Goal: Task Accomplishment & Management: Complete application form

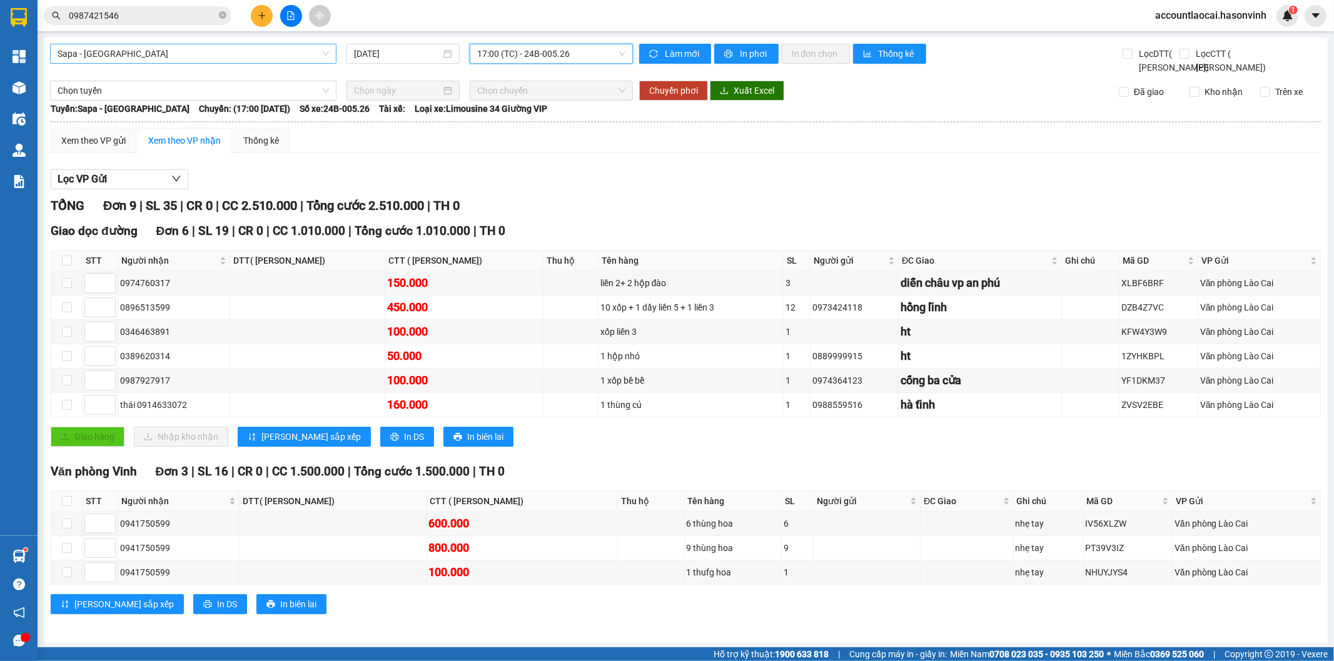
click at [203, 49] on span "Sapa - [GEOGRAPHIC_DATA]" at bounding box center [193, 53] width 271 height 19
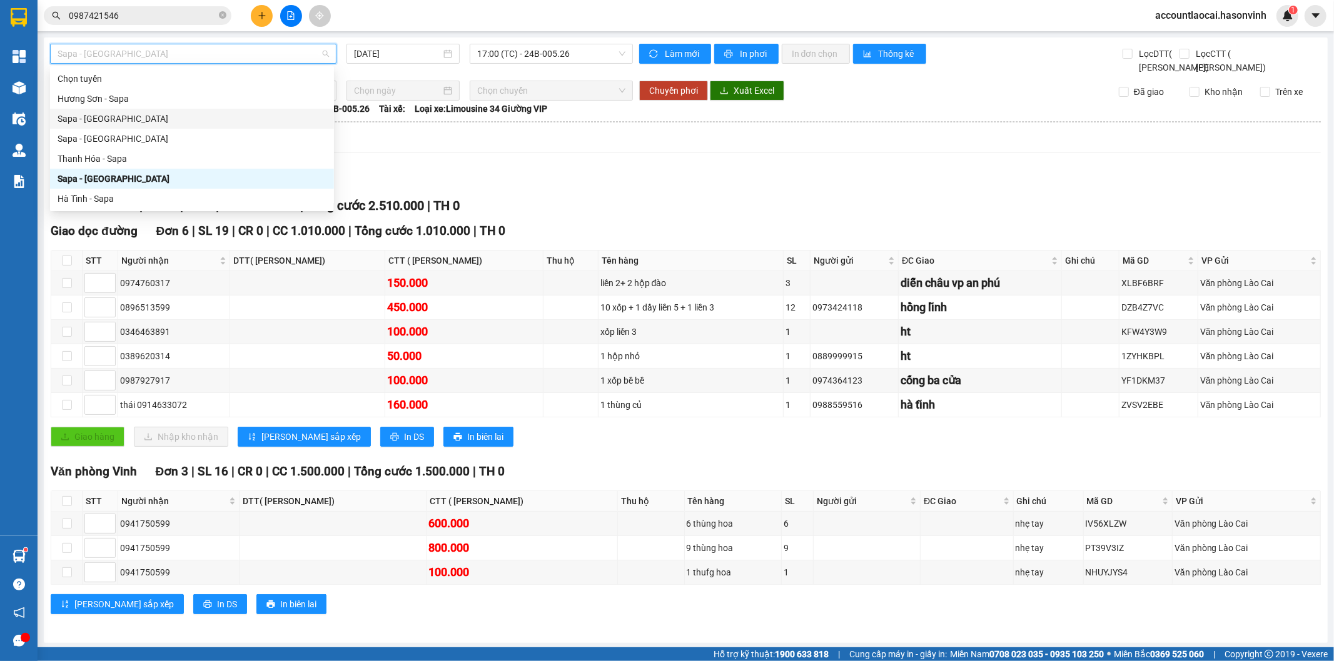
click at [132, 117] on div "Sapa - [GEOGRAPHIC_DATA]" at bounding box center [192, 119] width 269 height 14
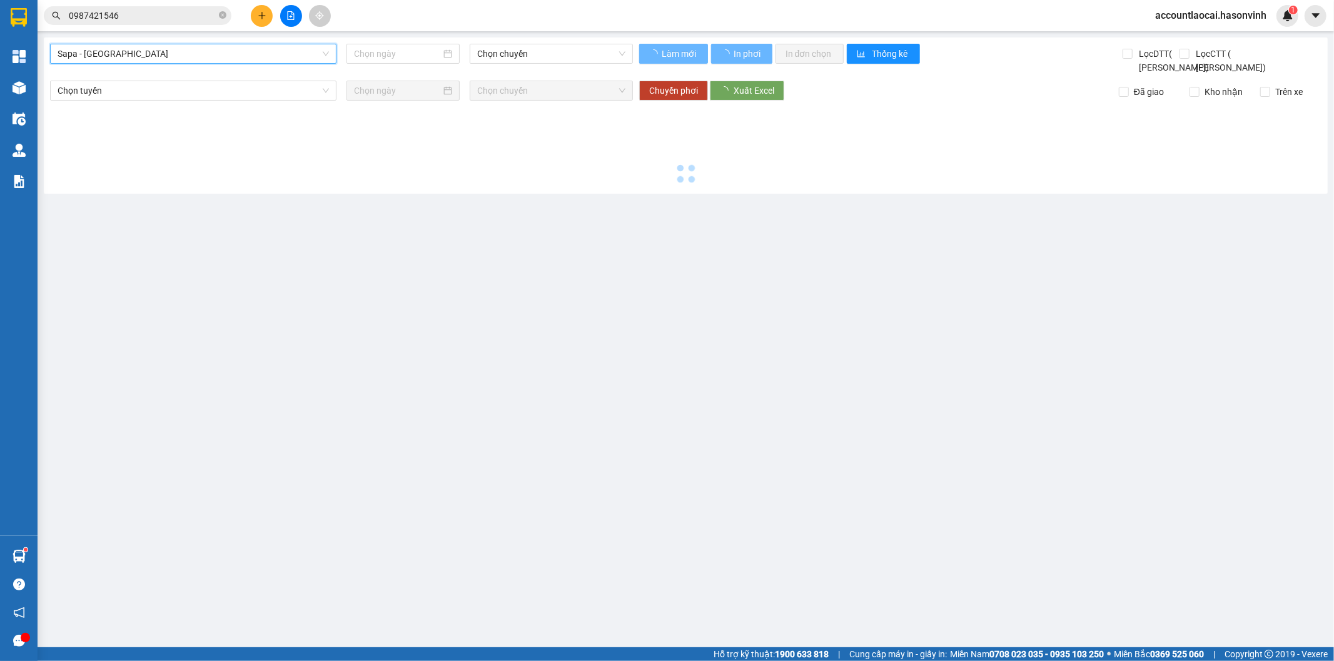
type input "[DATE]"
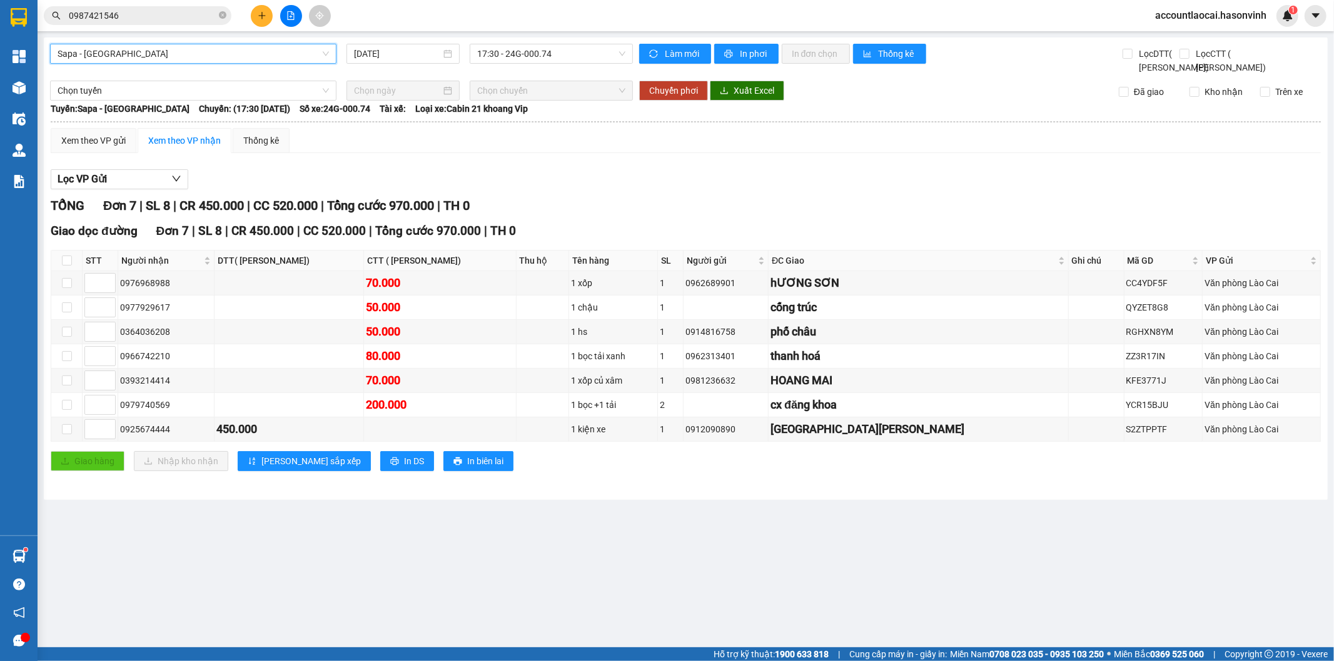
click at [263, 18] on icon "plus" at bounding box center [262, 15] width 9 height 9
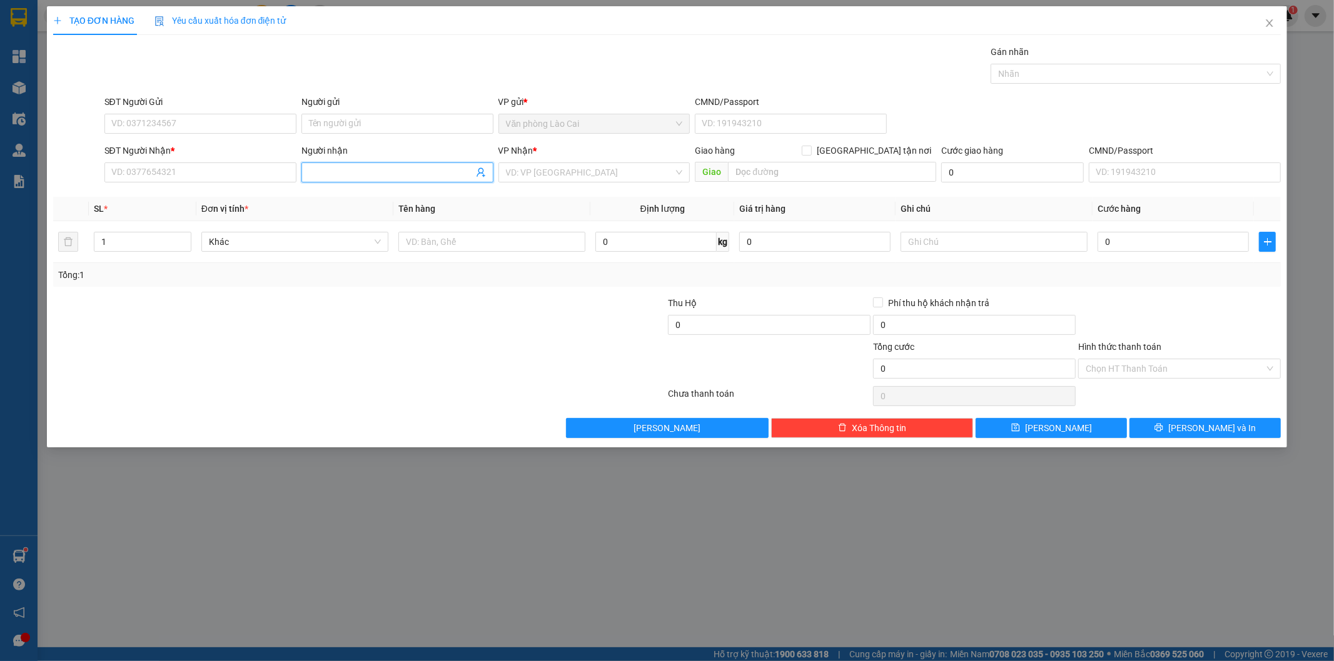
click at [346, 173] on input "Người nhận" at bounding box center [391, 173] width 164 height 14
type input "hai thanh"
click at [353, 214] on div "hải thành - 0981713088" at bounding box center [397, 218] width 177 height 14
type input "0981713088"
type input "hải thành"
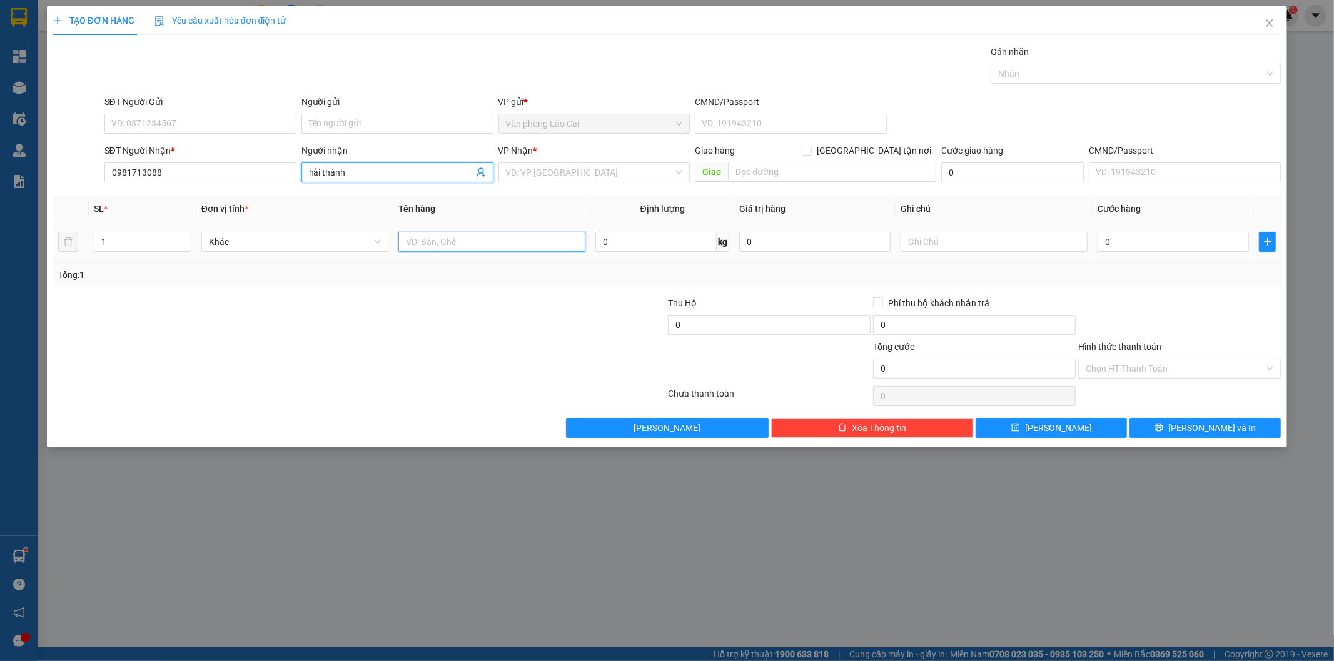
click at [474, 247] on input "text" at bounding box center [491, 242] width 187 height 20
type input "1 can ớt"
click at [1157, 247] on input "0" at bounding box center [1172, 242] width 151 height 20
type input "7"
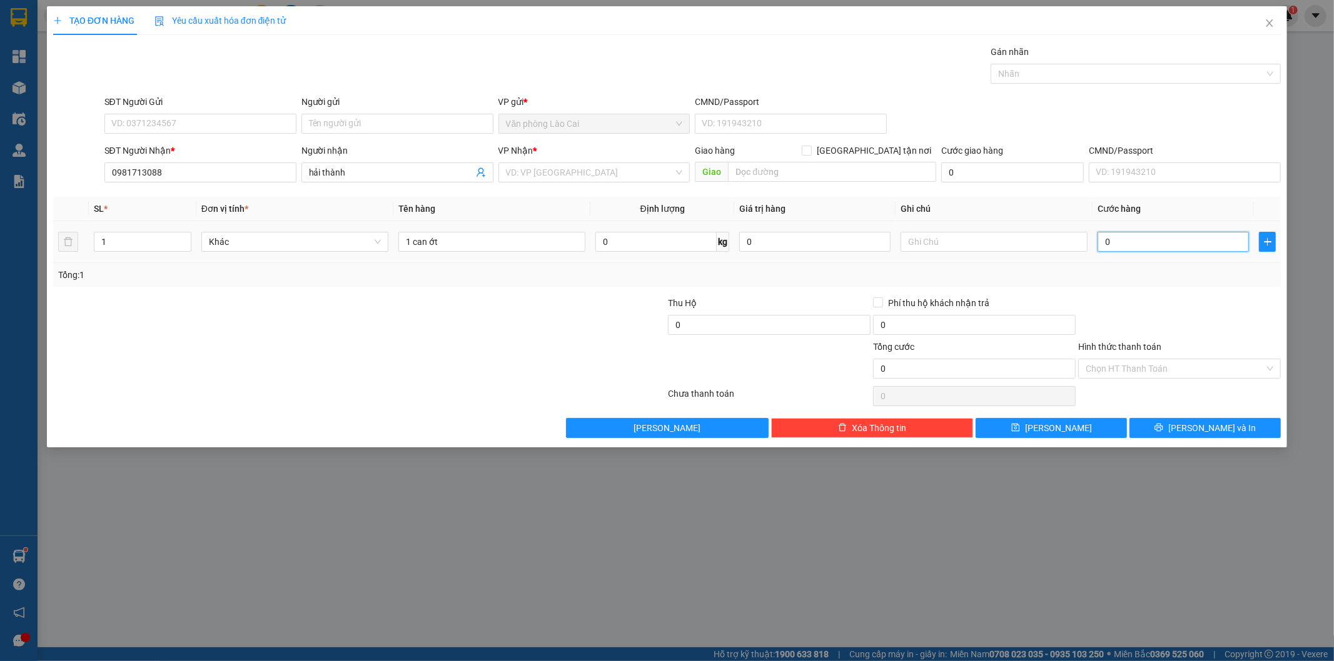
type input "7"
type input "70"
type input "700"
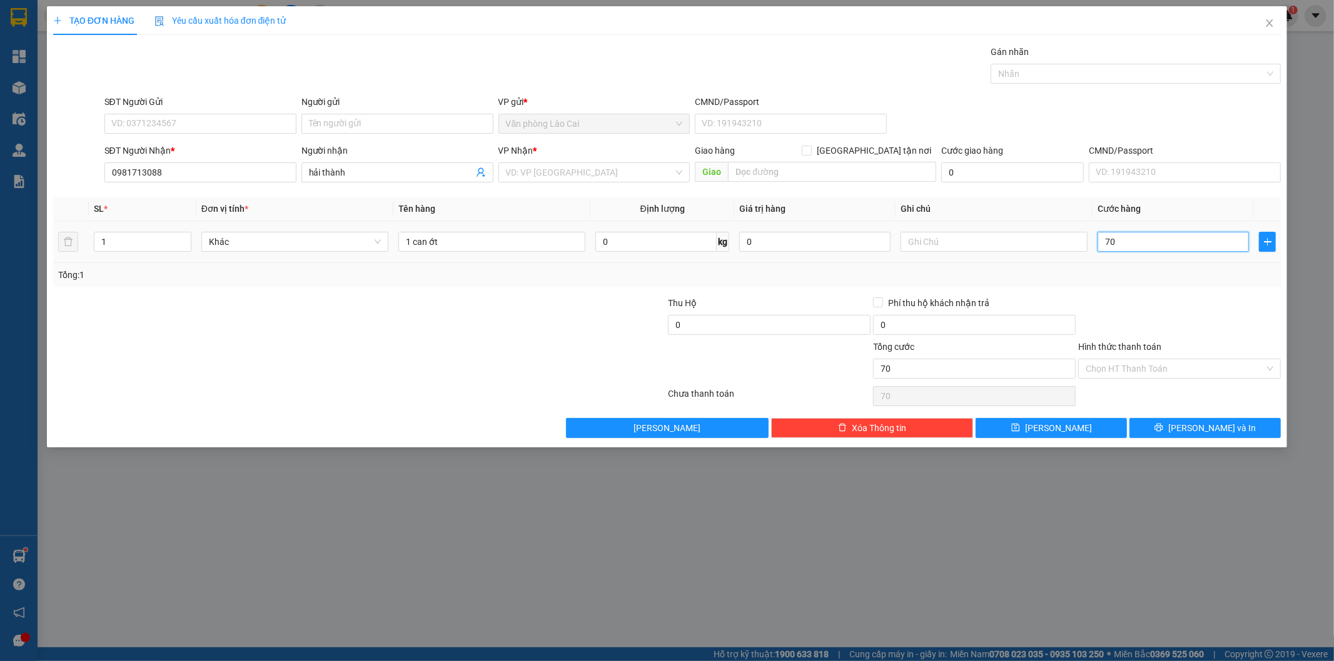
type input "700"
type input "7.000"
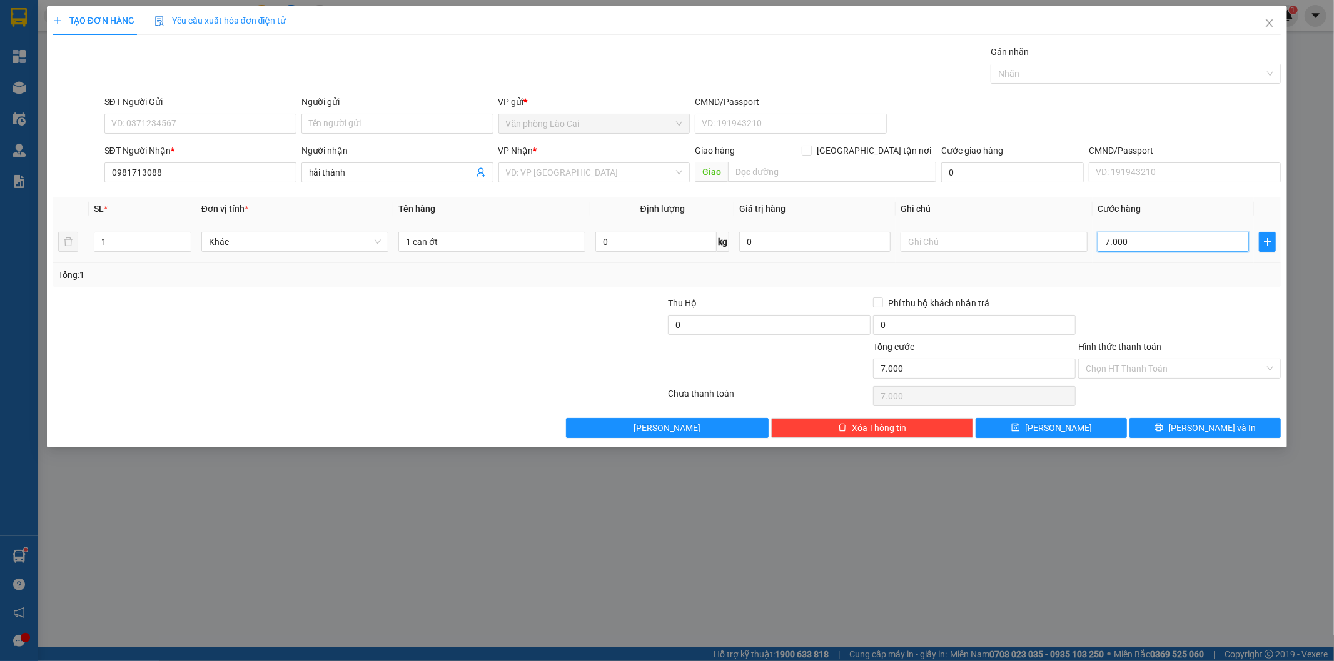
type input "70.000"
click at [1205, 430] on span "[PERSON_NAME] và In" at bounding box center [1212, 428] width 88 height 14
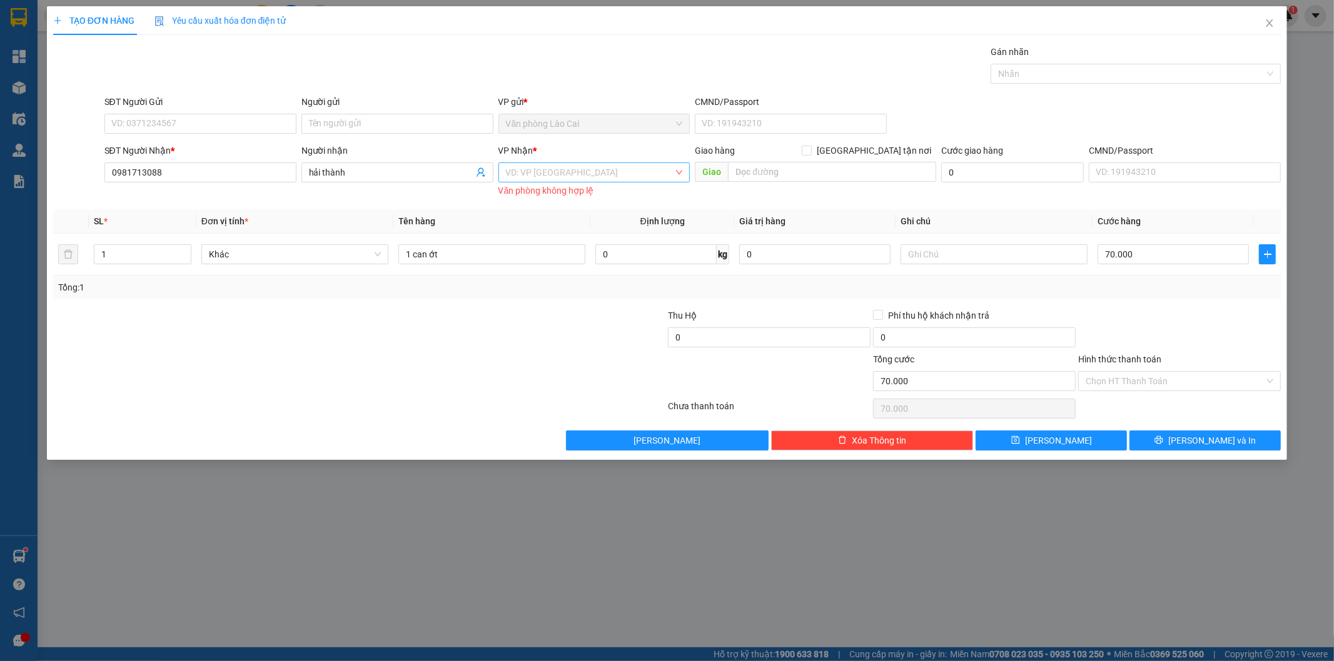
click at [626, 178] on input "search" at bounding box center [590, 172] width 168 height 19
click at [620, 194] on div "Văn phòng Vinh" at bounding box center [594, 198] width 177 height 14
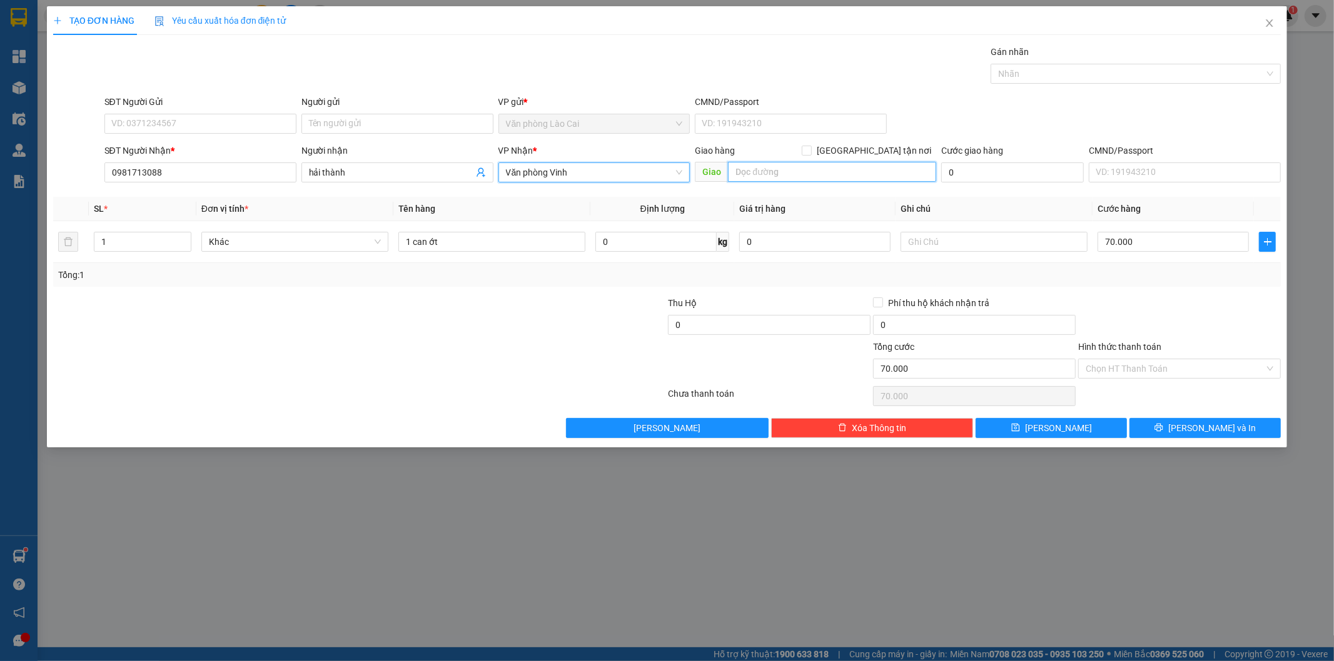
click at [770, 166] on input "text" at bounding box center [832, 172] width 208 height 20
type input "ht"
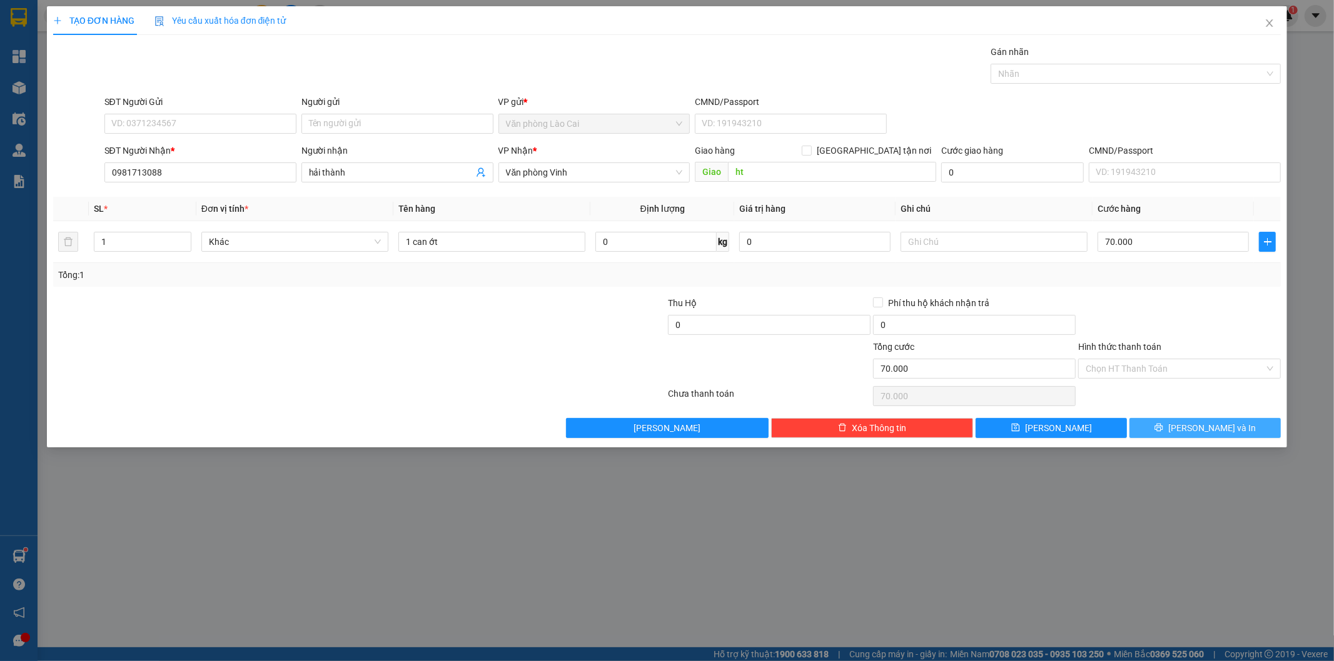
click at [1207, 427] on span "[PERSON_NAME] và In" at bounding box center [1212, 428] width 88 height 14
